Goal: Task Accomplishment & Management: Use online tool/utility

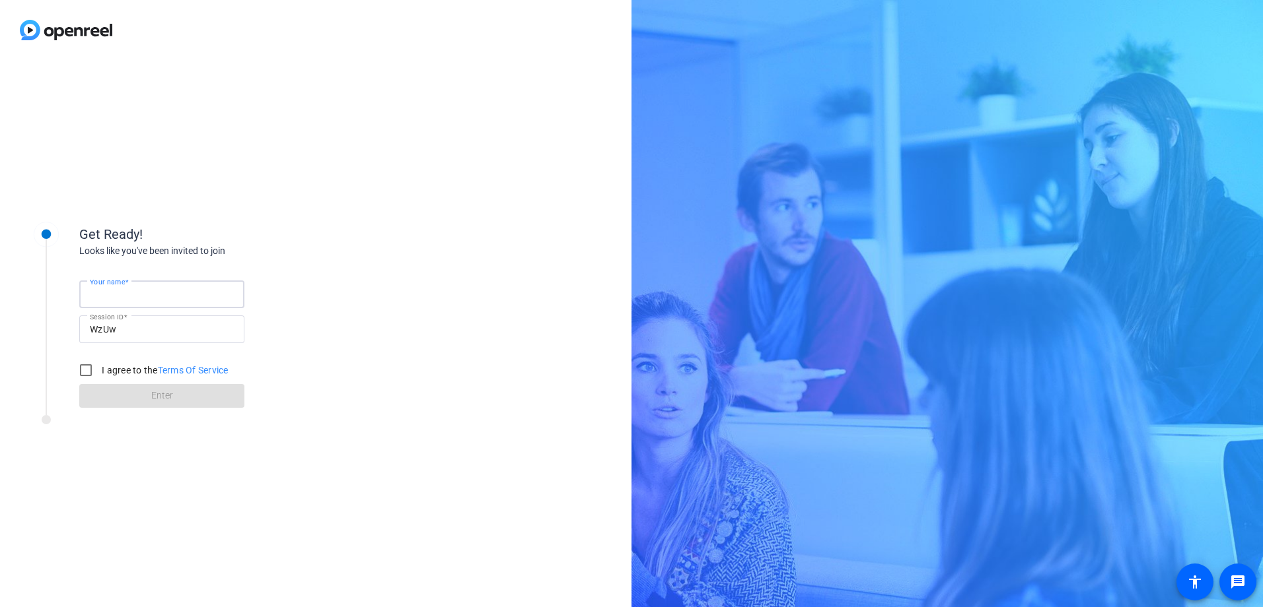
click at [190, 291] on input "Your name" at bounding box center [162, 295] width 144 height 16
type input "[PERSON_NAME]"
click at [88, 373] on input "I agree to the Terms Of Service" at bounding box center [86, 370] width 26 height 26
checkbox input "true"
click at [195, 399] on span at bounding box center [161, 396] width 165 height 32
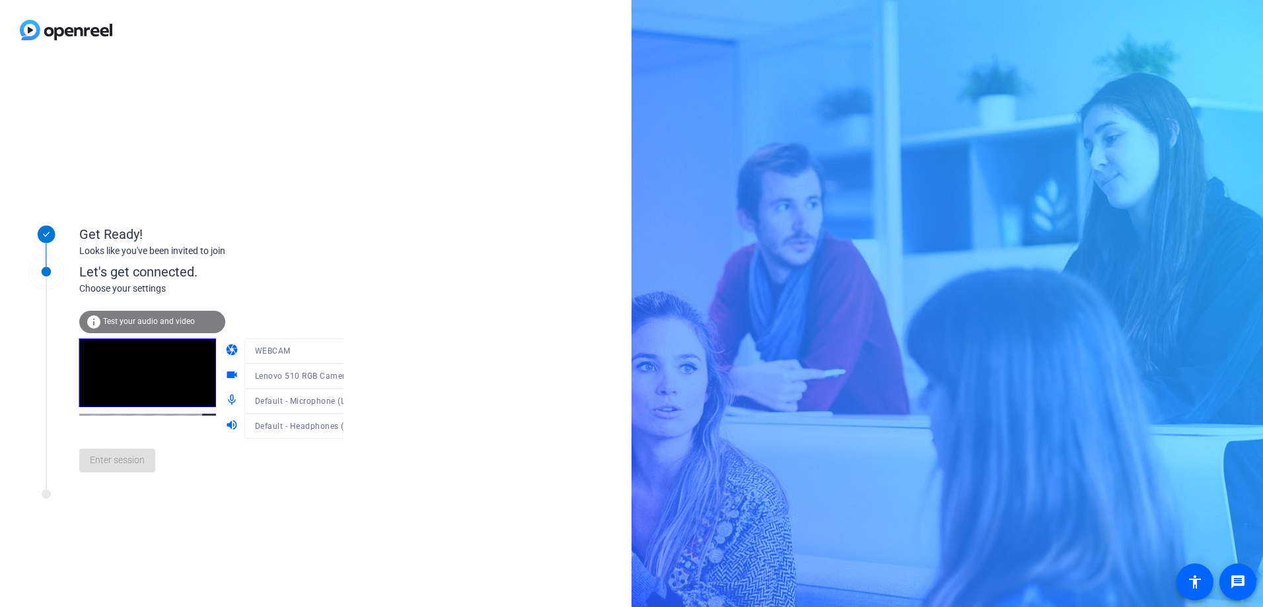
click at [326, 357] on mat-form-field "WEBCAM" at bounding box center [307, 351] width 127 height 25
click at [291, 376] on span "Lenovo 510 RGB Camera (17ef:4839)" at bounding box center [326, 375] width 143 height 11
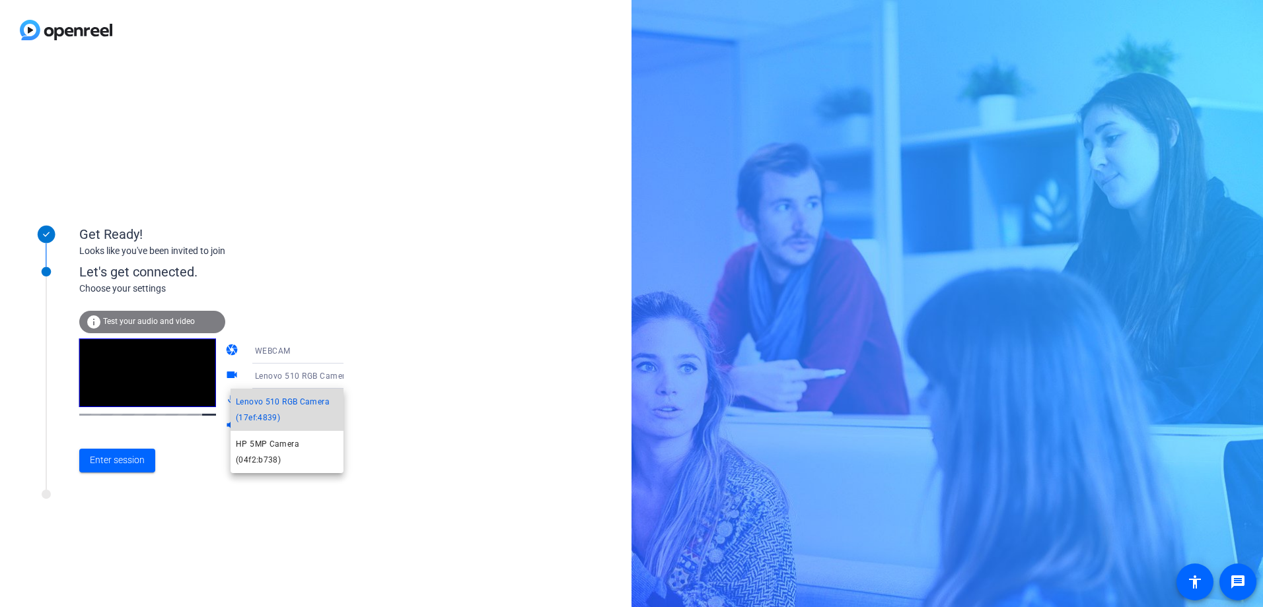
click at [310, 407] on span "Lenovo 510 RGB Camera (17ef:4839)" at bounding box center [287, 410] width 102 height 32
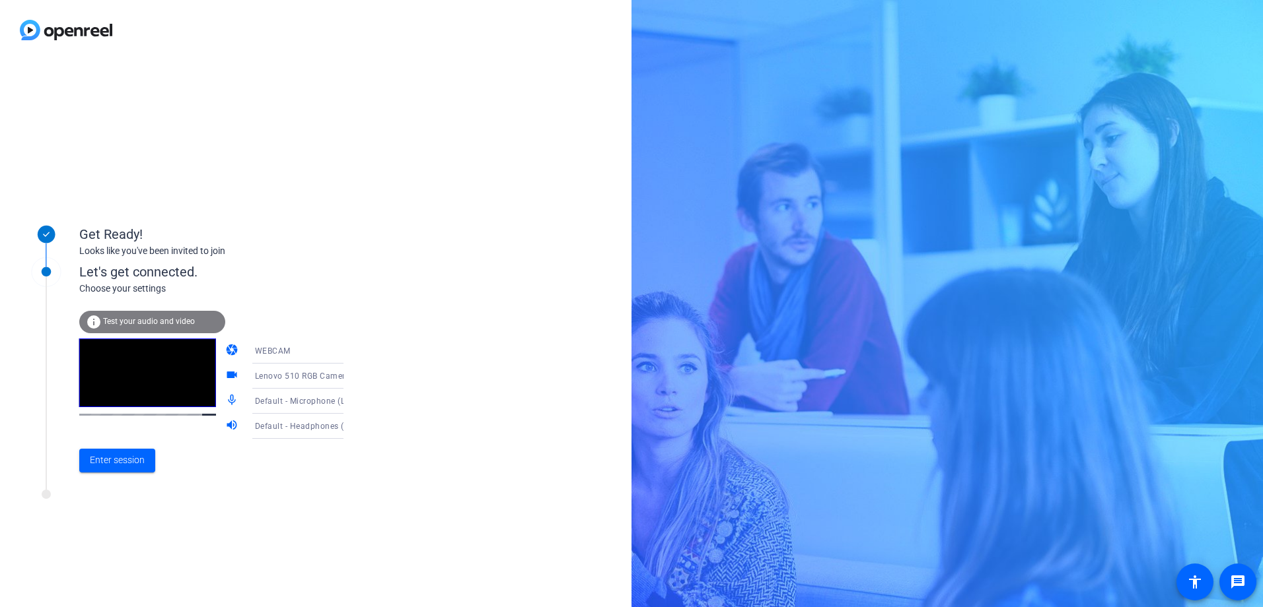
click at [349, 399] on icon at bounding box center [357, 402] width 16 height 16
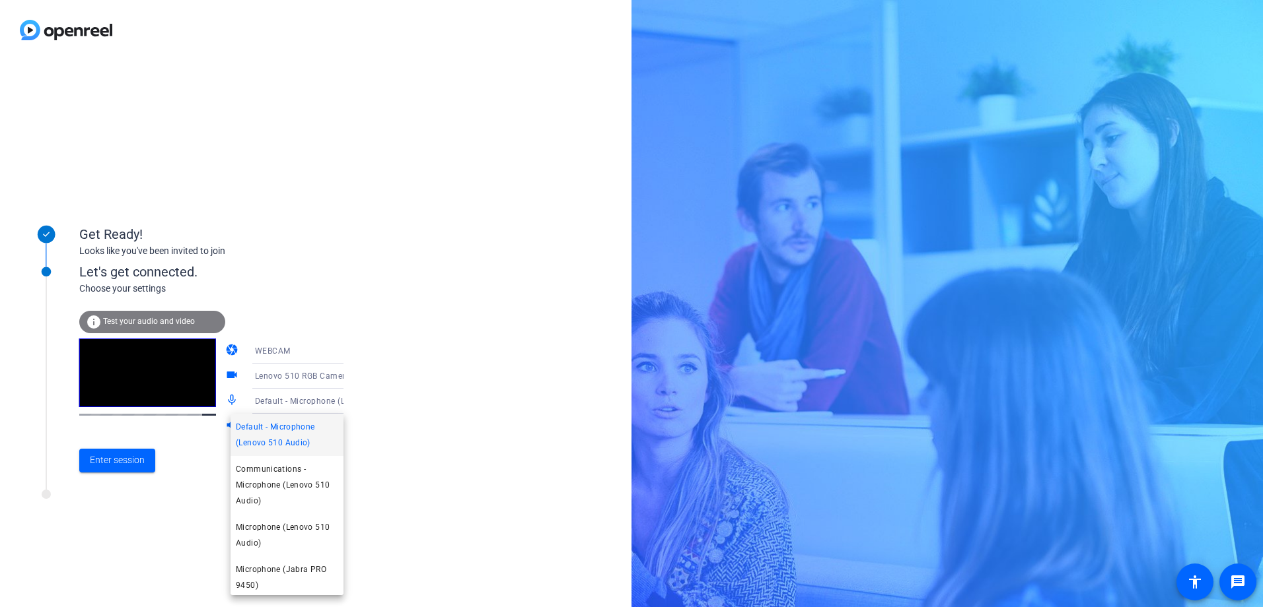
click at [359, 392] on div at bounding box center [631, 303] width 1263 height 607
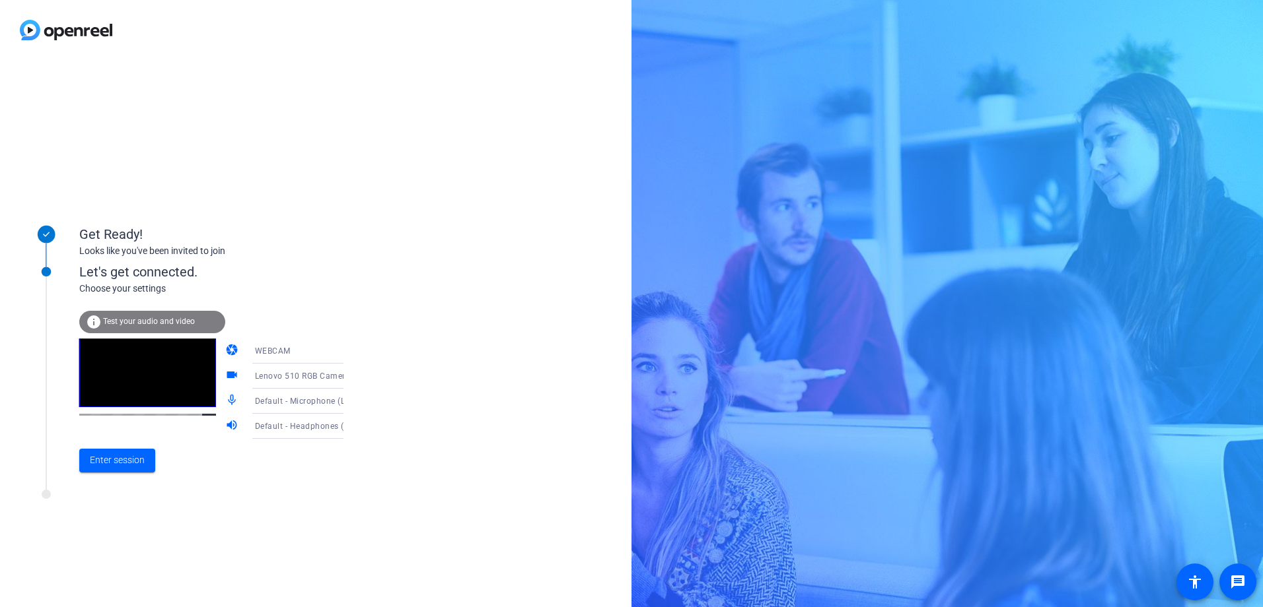
click at [315, 423] on span "Default - Headphones (HP USB-C Dock Audio Headset)" at bounding box center [360, 426] width 211 height 11
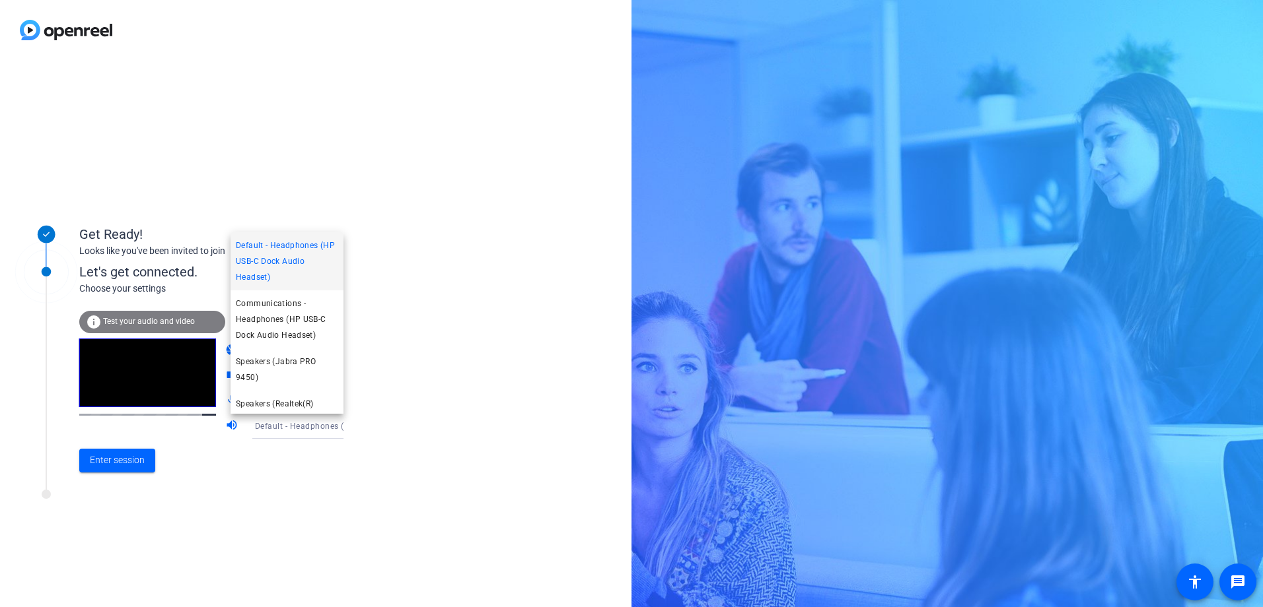
click at [392, 386] on div at bounding box center [631, 303] width 1263 height 607
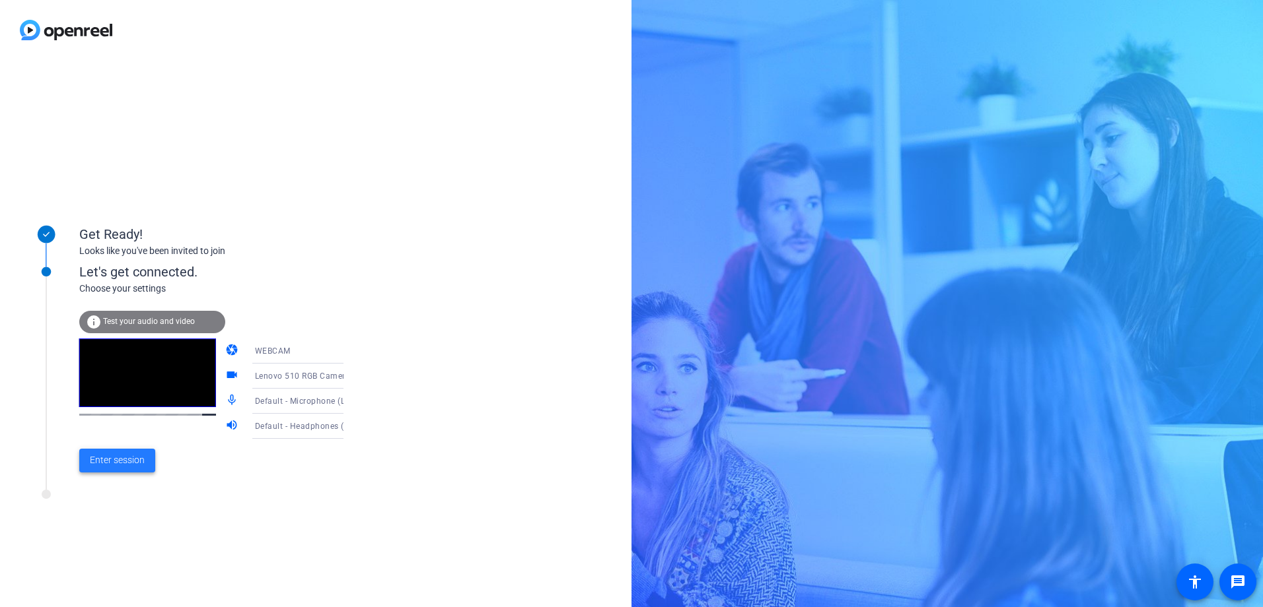
click at [116, 468] on span "Enter session" at bounding box center [117, 461] width 55 height 14
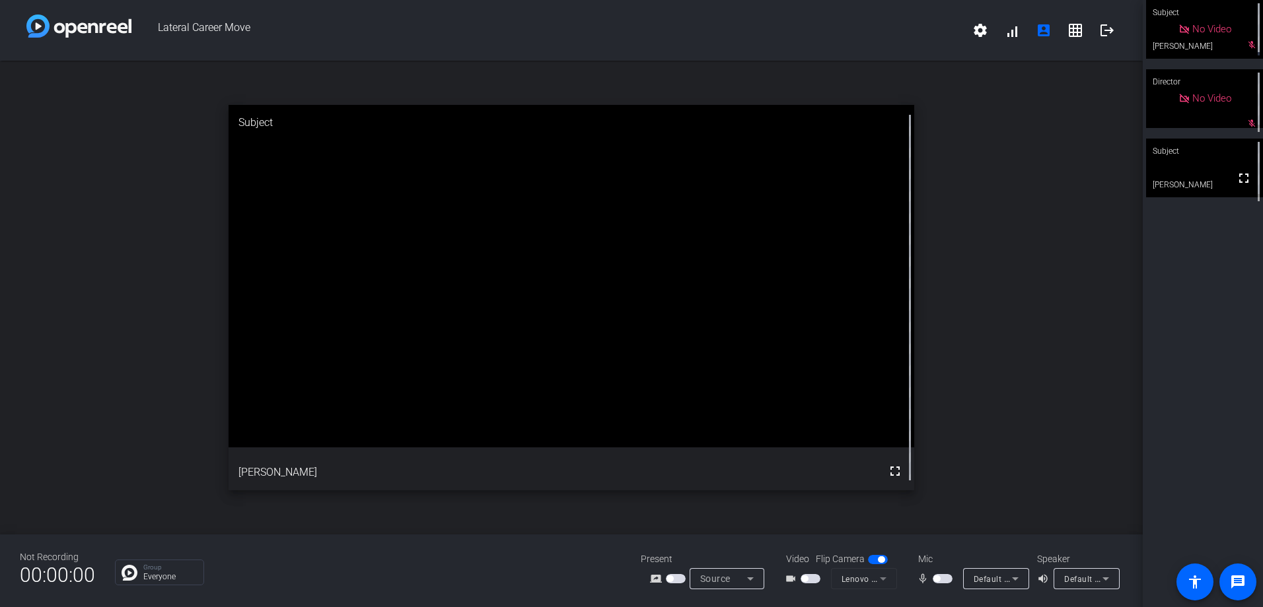
click at [1180, 232] on div "Subject No Video Alexander mic_off_outline Director No Video mic_off_outline Su…" at bounding box center [1202, 303] width 120 height 607
click at [944, 580] on span "button" at bounding box center [942, 578] width 20 height 9
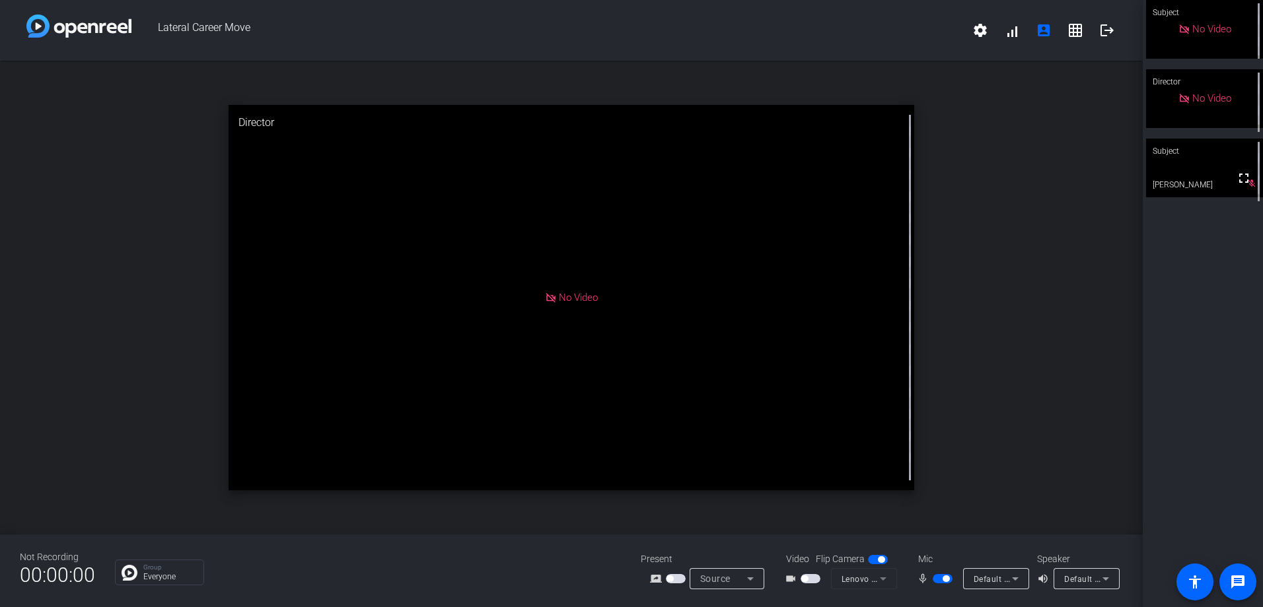
click at [942, 580] on span "button" at bounding box center [945, 579] width 7 height 7
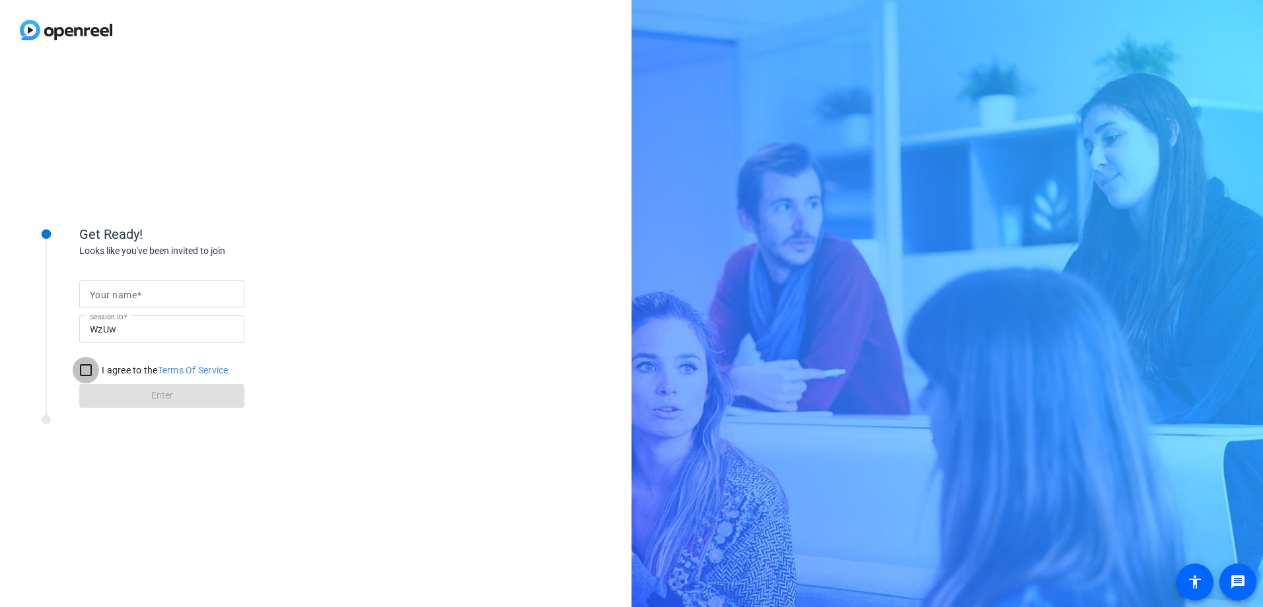
click at [85, 371] on input "I agree to the Terms Of Service" at bounding box center [86, 370] width 26 height 26
checkbox input "true"
click at [146, 292] on input "Your name" at bounding box center [162, 295] width 144 height 16
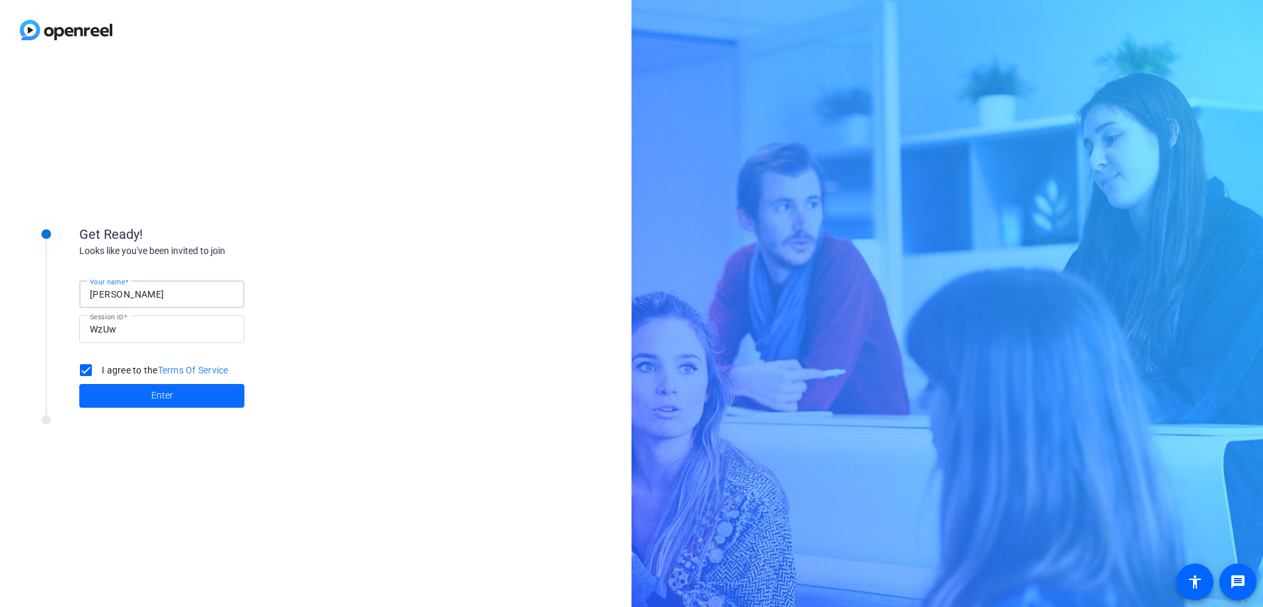
type input "[PERSON_NAME]"
click at [174, 399] on span at bounding box center [161, 396] width 165 height 32
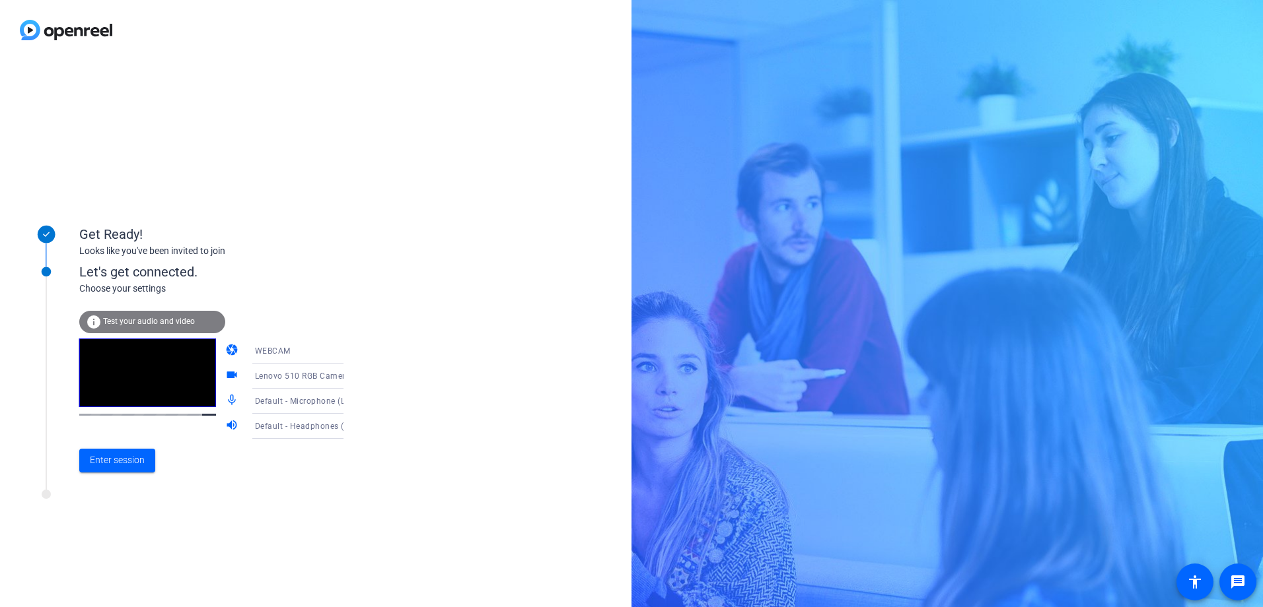
click at [349, 399] on icon at bounding box center [357, 402] width 16 height 16
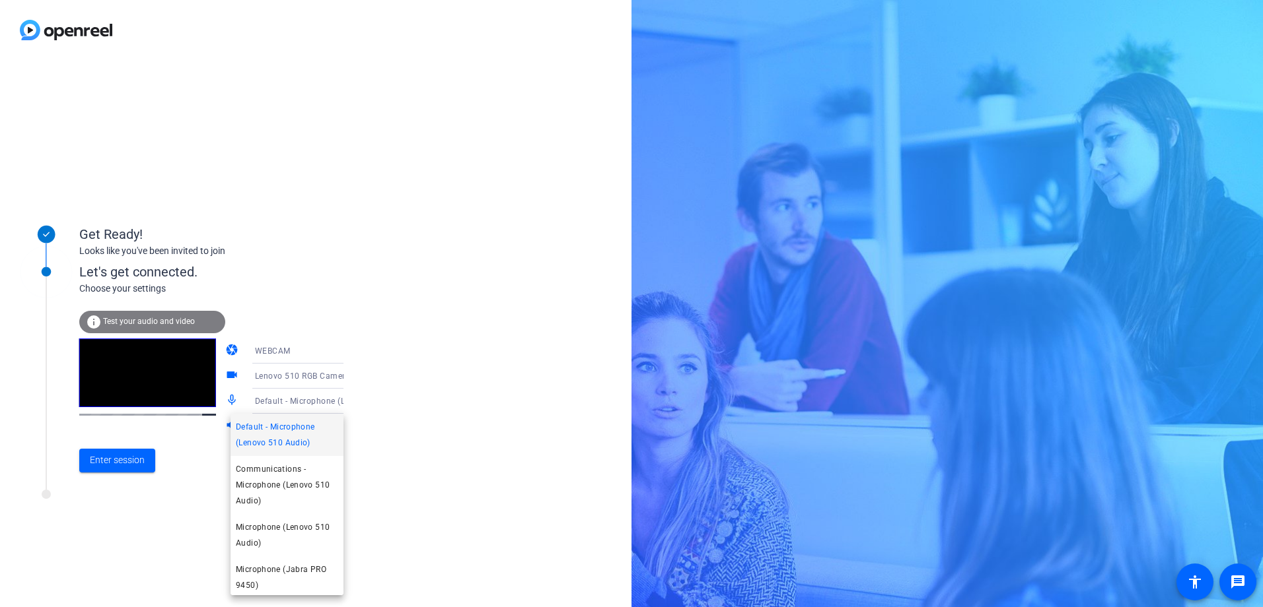
click at [406, 387] on div at bounding box center [631, 303] width 1263 height 607
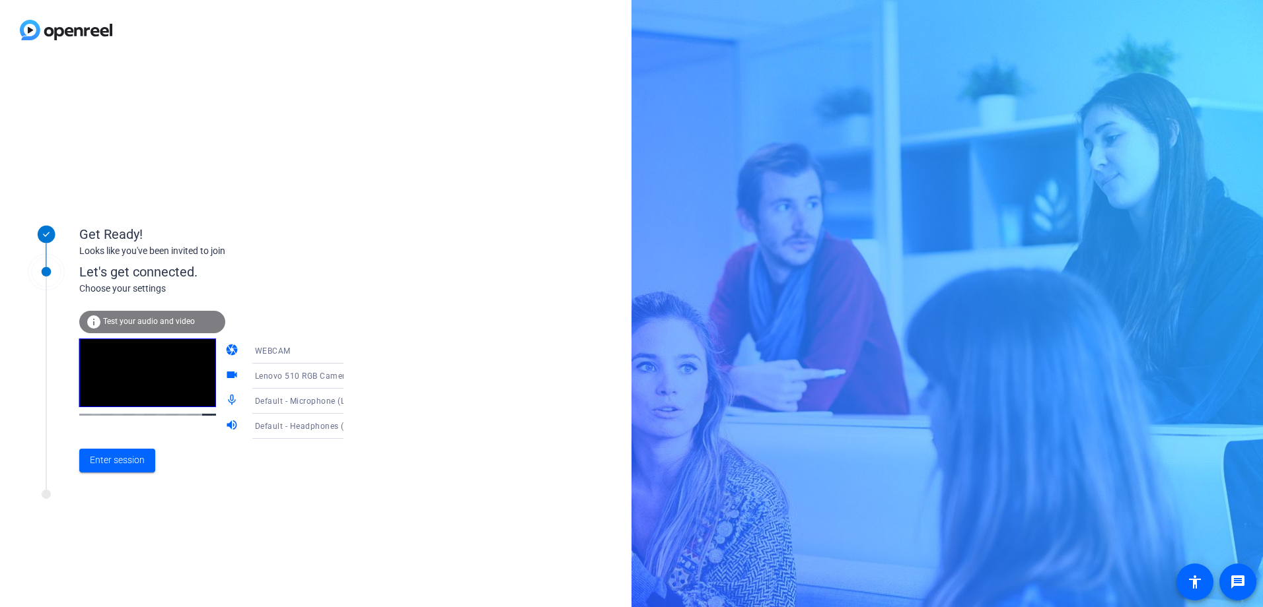
click at [349, 349] on icon at bounding box center [357, 351] width 16 height 16
click at [333, 349] on div at bounding box center [631, 303] width 1263 height 607
click at [349, 375] on icon at bounding box center [357, 376] width 16 height 16
click at [329, 375] on div at bounding box center [631, 303] width 1263 height 607
click at [94, 459] on span "Enter session" at bounding box center [117, 461] width 55 height 14
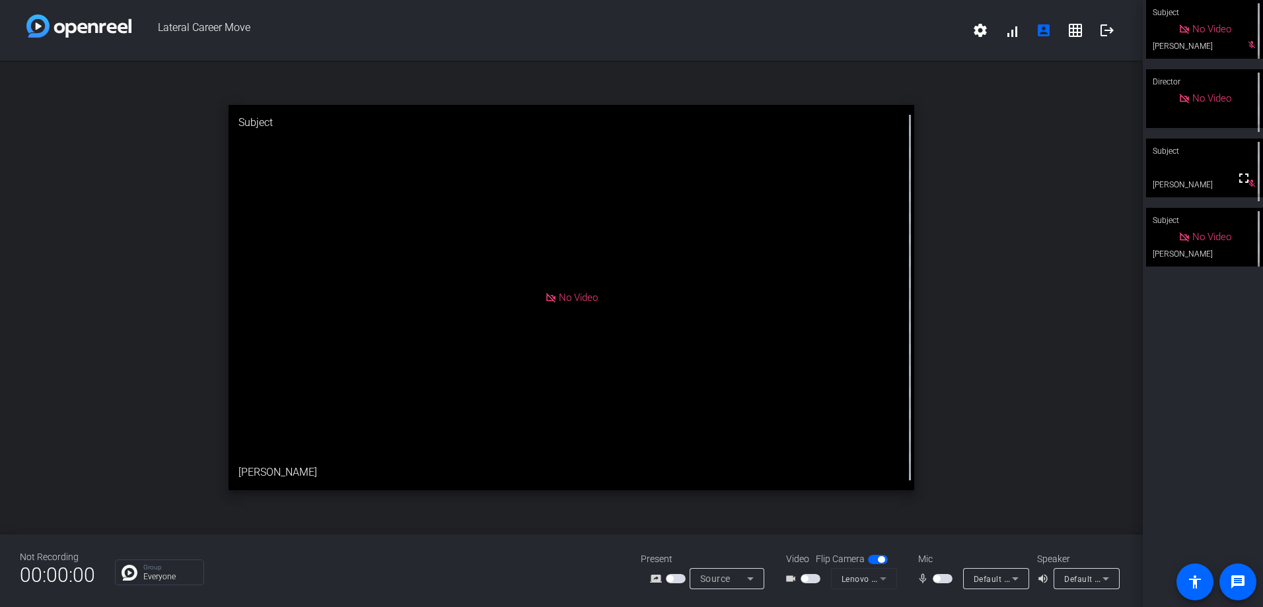
click at [940, 578] on span "button" at bounding box center [942, 578] width 20 height 9
click at [952, 578] on span "button" at bounding box center [942, 578] width 20 height 9
click at [938, 579] on span "button" at bounding box center [936, 579] width 7 height 7
click at [938, 579] on span "button" at bounding box center [942, 578] width 20 height 9
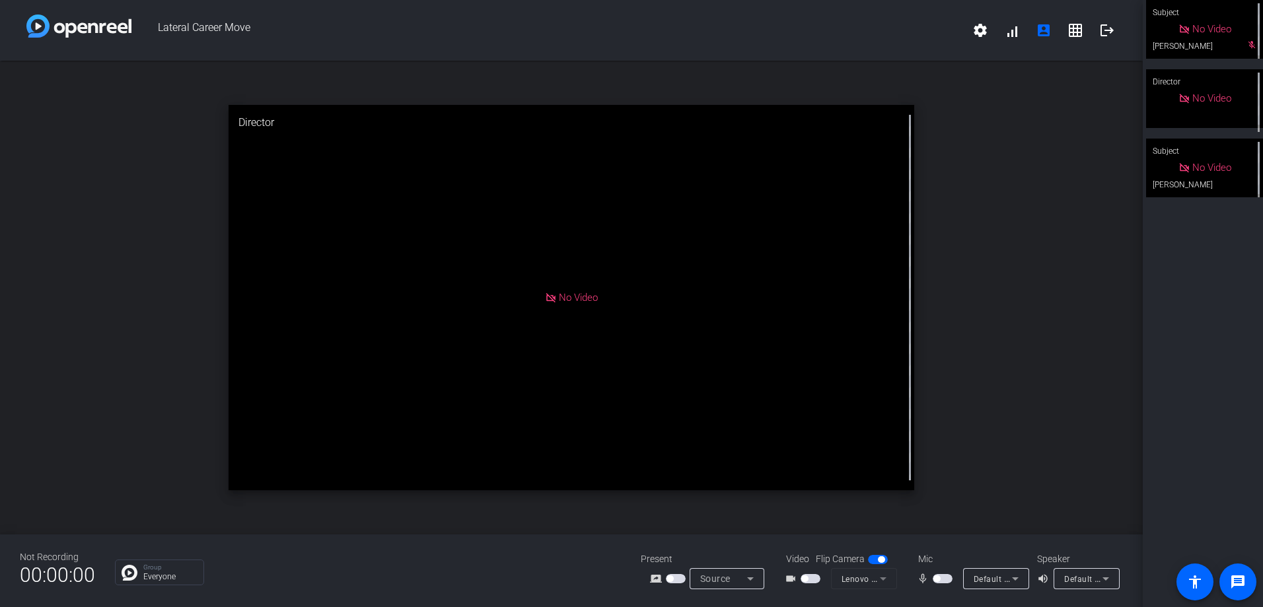
click at [938, 579] on span "button" at bounding box center [936, 579] width 7 height 7
click at [943, 578] on span "button" at bounding box center [942, 578] width 20 height 9
click at [1014, 33] on span at bounding box center [1012, 31] width 32 height 32
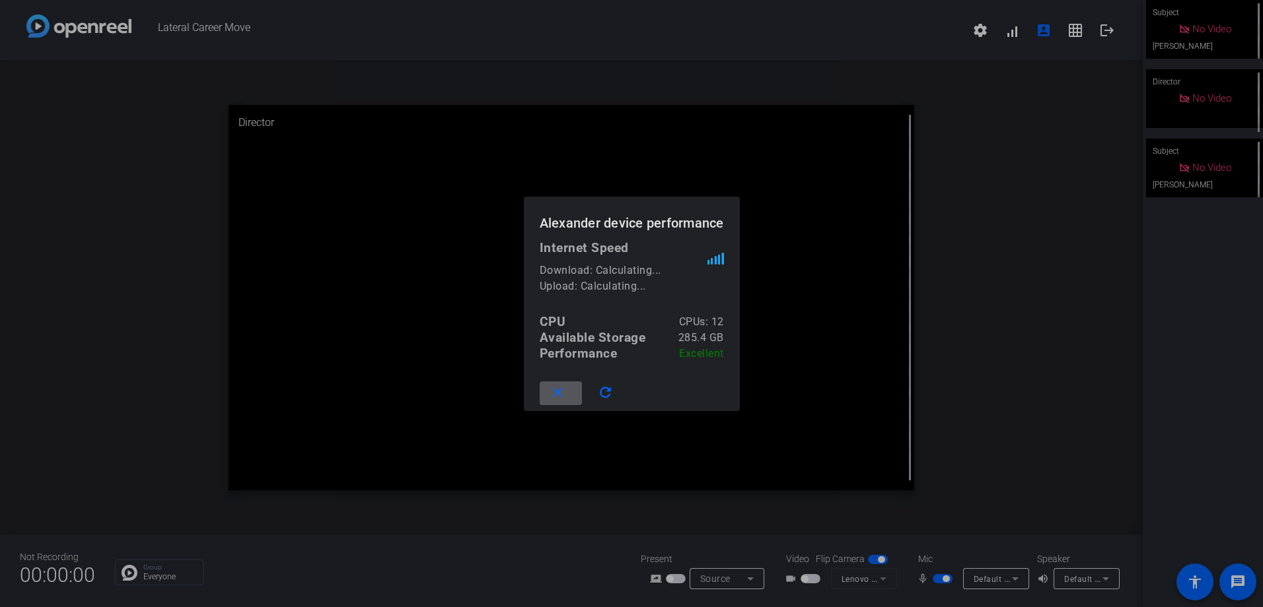
click at [562, 393] on mat-icon "close" at bounding box center [557, 393] width 17 height 17
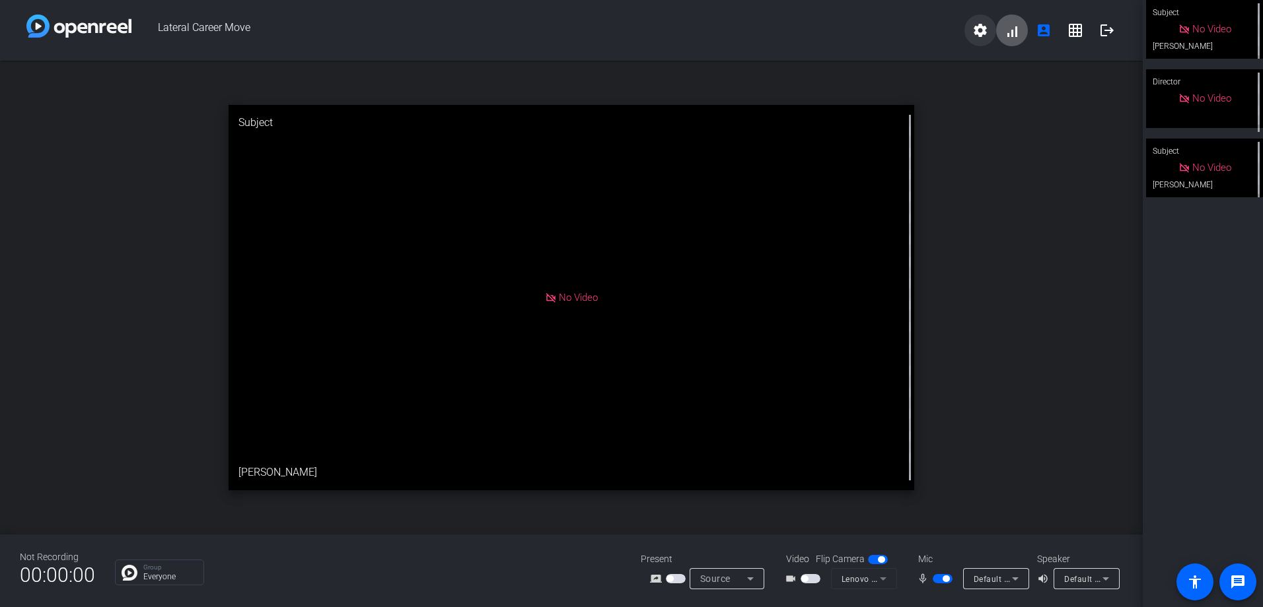
click at [981, 31] on mat-icon "settings" at bounding box center [980, 30] width 16 height 16
click at [1077, 65] on div at bounding box center [631, 303] width 1263 height 607
click at [1082, 31] on mat-icon "grid_on" at bounding box center [1075, 30] width 16 height 16
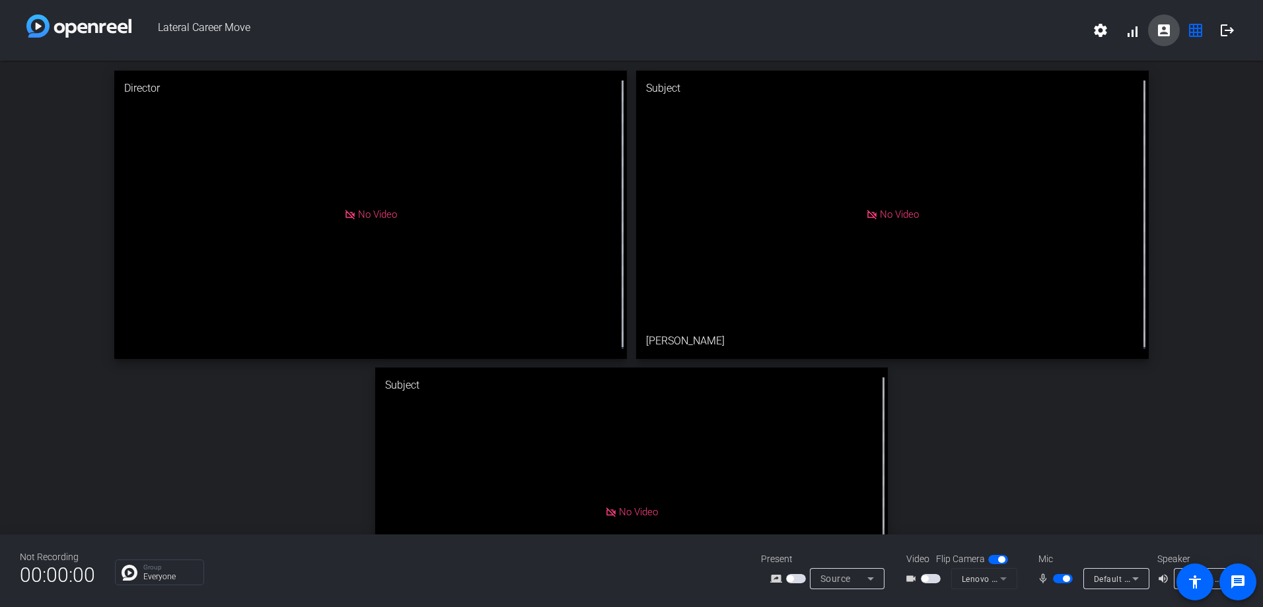
click at [1169, 30] on mat-icon "account_box" at bounding box center [1164, 30] width 16 height 16
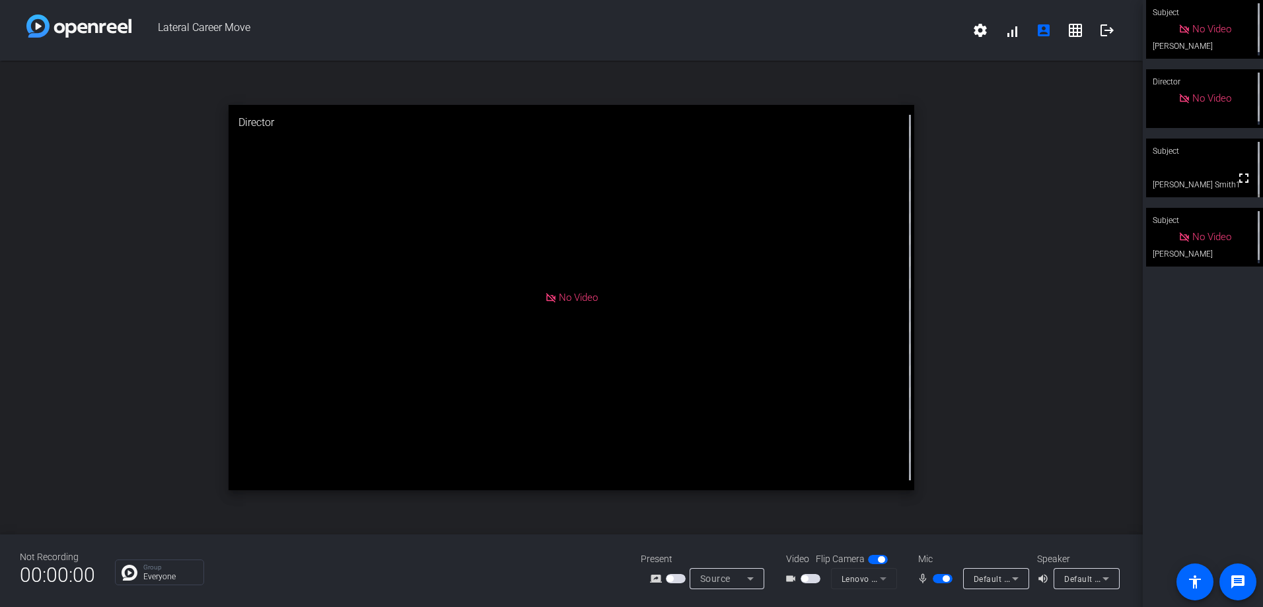
click at [938, 578] on span "button" at bounding box center [942, 578] width 20 height 9
click at [938, 578] on span "button" at bounding box center [936, 579] width 7 height 7
click at [938, 578] on span "button" at bounding box center [942, 578] width 20 height 9
click at [938, 578] on span "button" at bounding box center [936, 579] width 7 height 7
click at [938, 578] on span "button" at bounding box center [942, 578] width 20 height 9
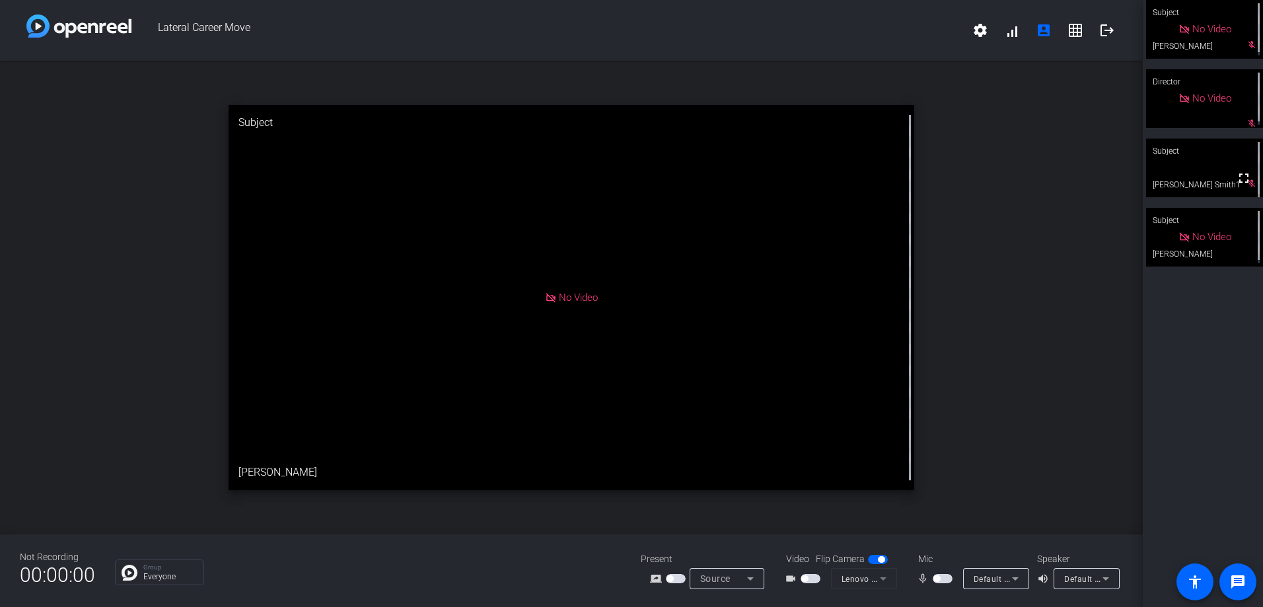
click at [942, 576] on span "button" at bounding box center [942, 578] width 20 height 9
